Goal: Go to known website: Go to known website

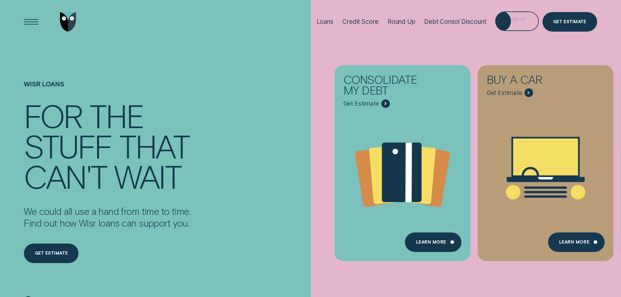
click at [509, 30] on div "Log in" at bounding box center [516, 21] width 43 height 20
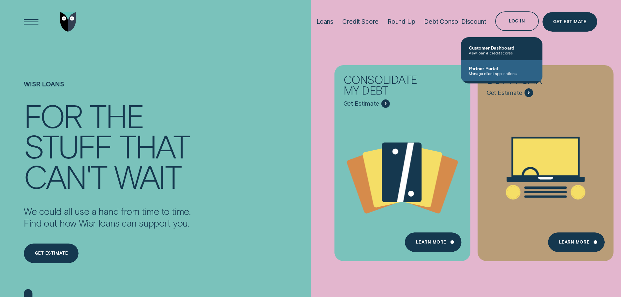
click at [488, 67] on span "Partner Portal" at bounding box center [502, 69] width 66 height 6
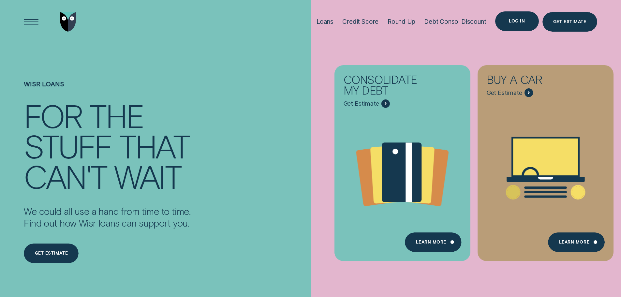
click at [509, 23] on div "Log in" at bounding box center [516, 21] width 43 height 20
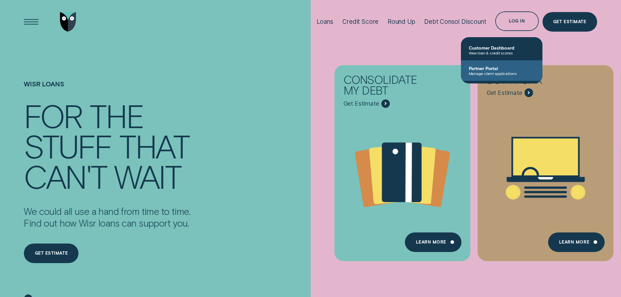
click at [492, 67] on span "Partner Portal" at bounding box center [502, 69] width 66 height 6
